Goal: Navigation & Orientation: Find specific page/section

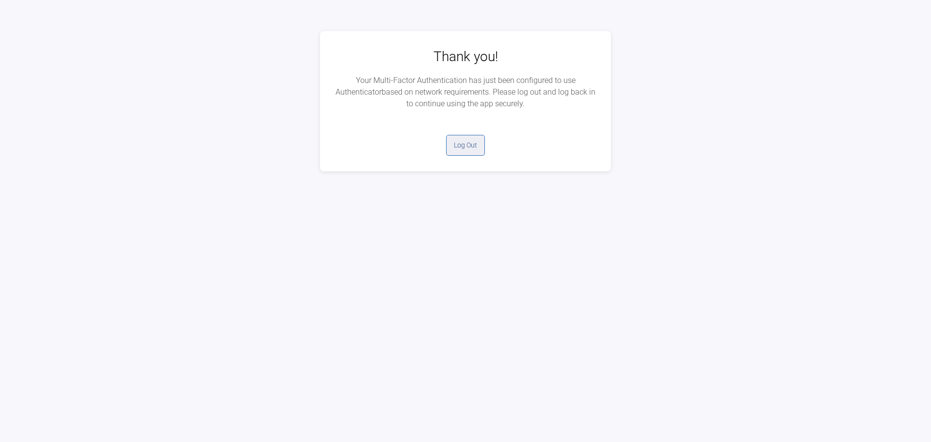
click at [456, 151] on button "Log Out" at bounding box center [465, 145] width 39 height 21
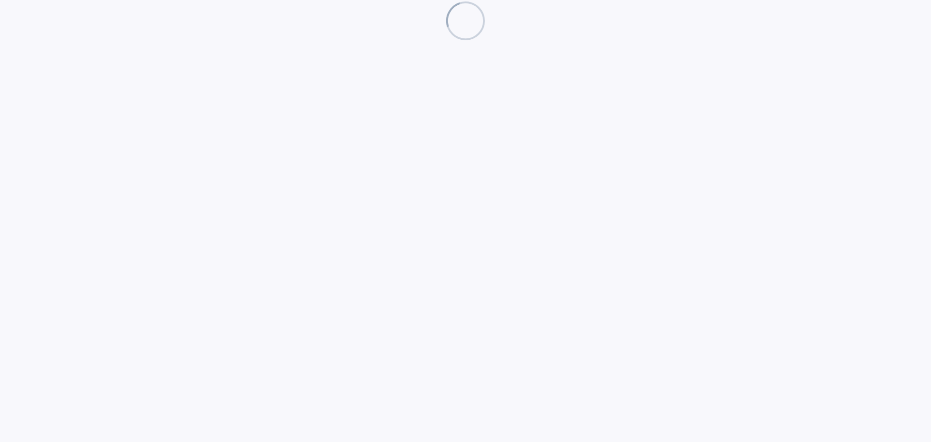
click at [442, 42] on html at bounding box center [465, 21] width 931 height 42
